Goal: Check status

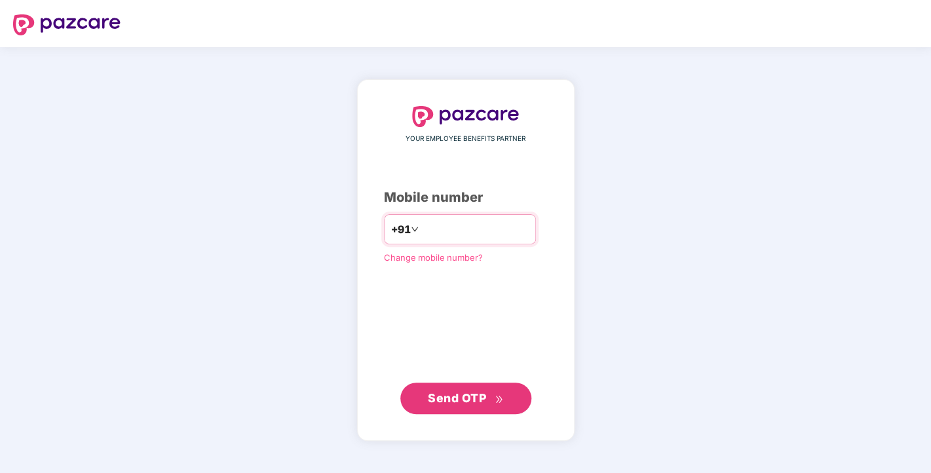
click at [447, 224] on input "number" at bounding box center [474, 229] width 107 height 21
type input "**********"
click at [467, 393] on span "Send OTP" at bounding box center [457, 398] width 58 height 14
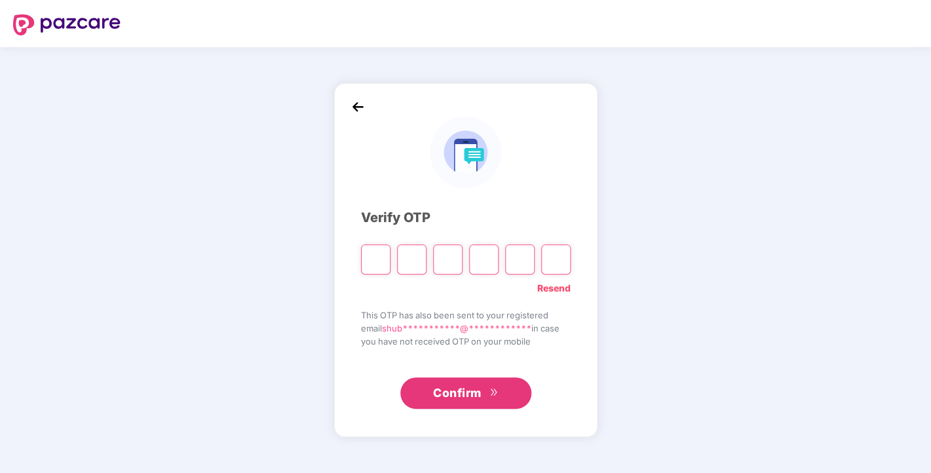
type input "*"
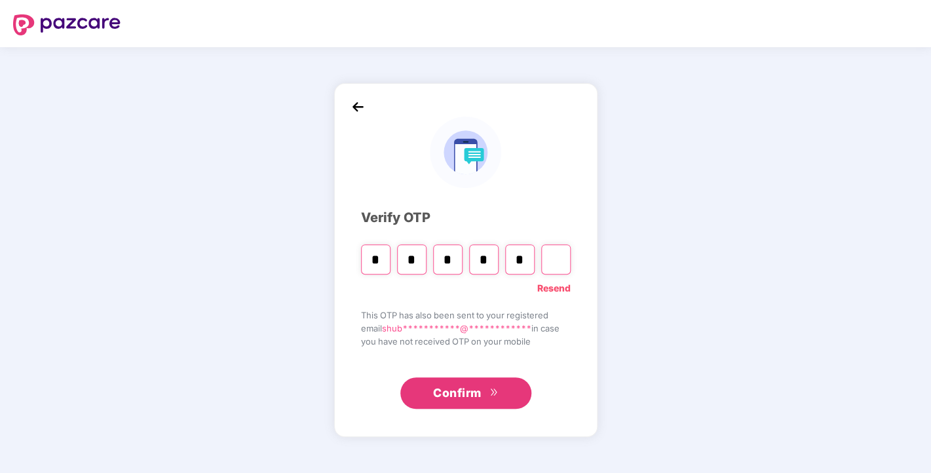
type input "*"
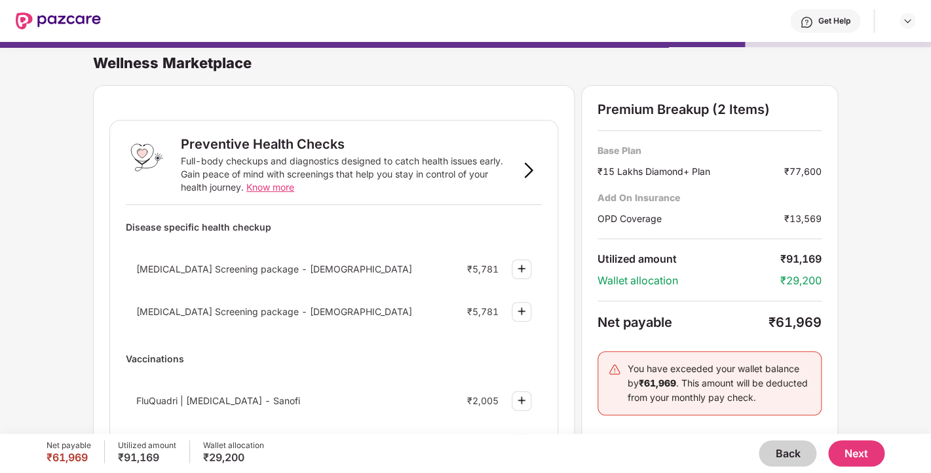
click at [791, 258] on div "₹91,169" at bounding box center [800, 259] width 41 height 14
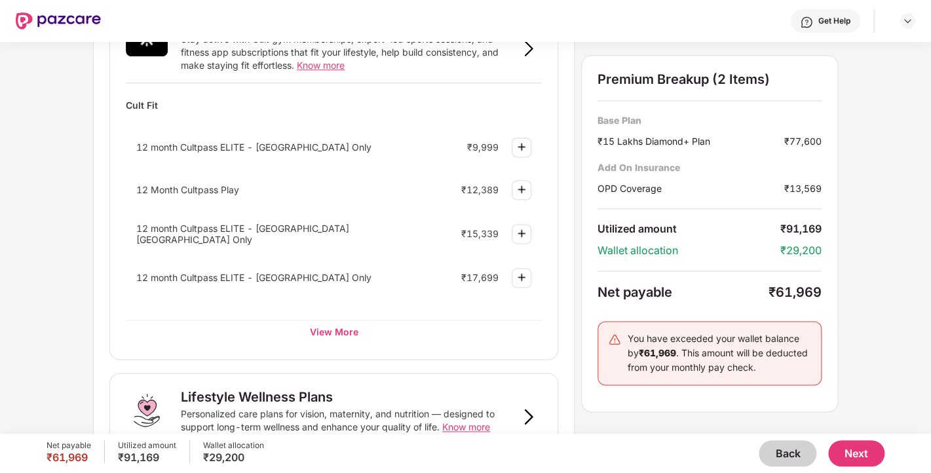
scroll to position [819, 0]
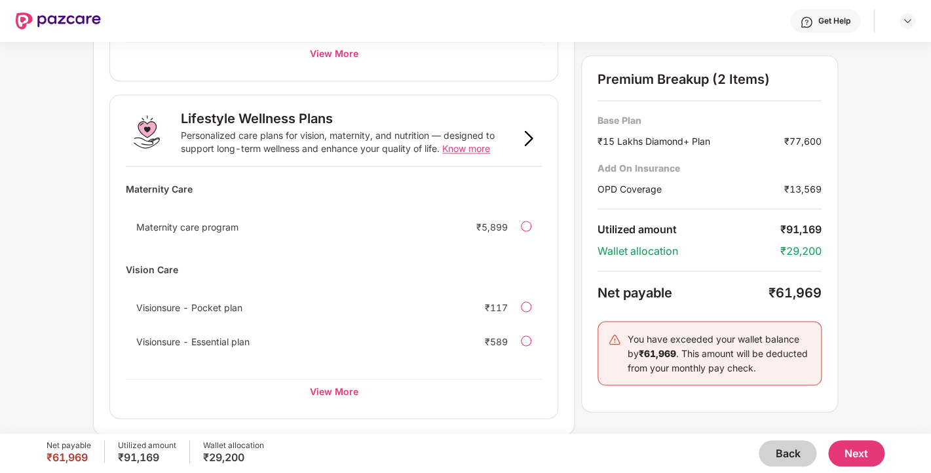
click at [654, 196] on div "Premium Breakup (2 Items) Base Plan ₹15 Lakhs Diamond+ Plan ₹77,600 Add On Insu…" at bounding box center [709, 233] width 257 height 357
click at [608, 140] on div "₹15 Lakhs Diamond+ Plan" at bounding box center [690, 141] width 187 height 14
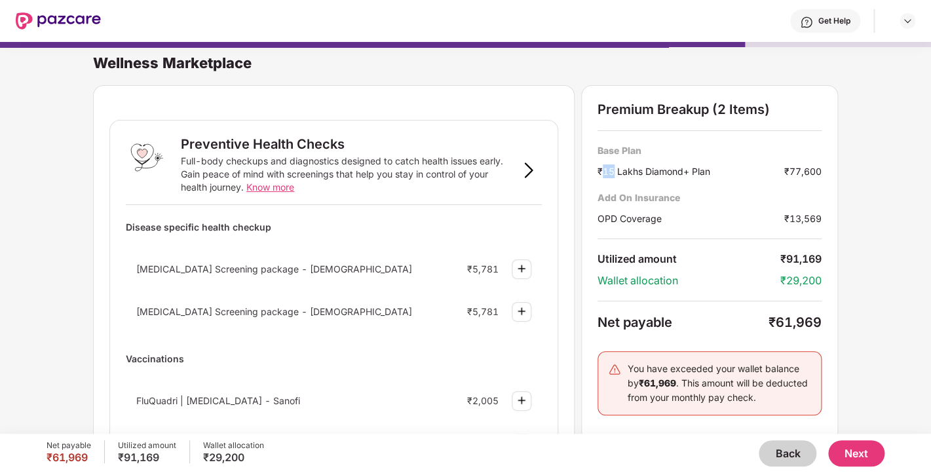
scroll to position [29, 0]
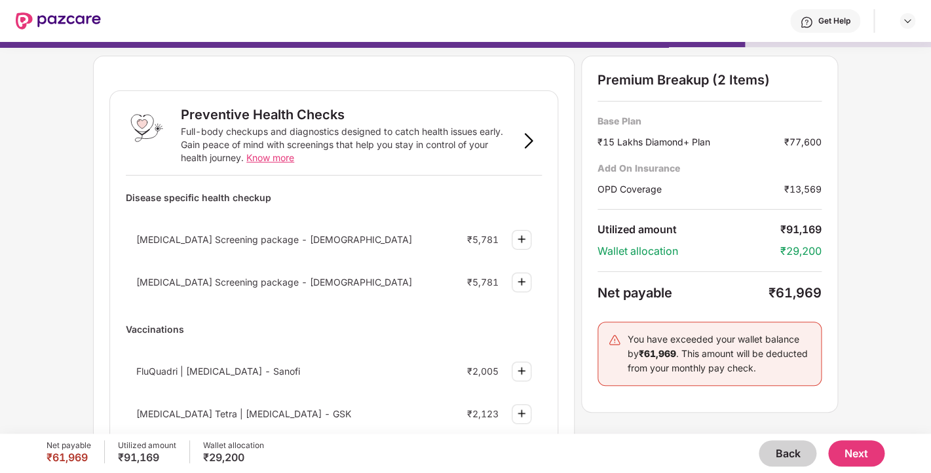
click at [886, 130] on div "Wellness Marketplace Preventive Health Checks Full-body checkups and diagnostic…" at bounding box center [465, 202] width 931 height 392
